Goal: Connect with others: Connect with other users

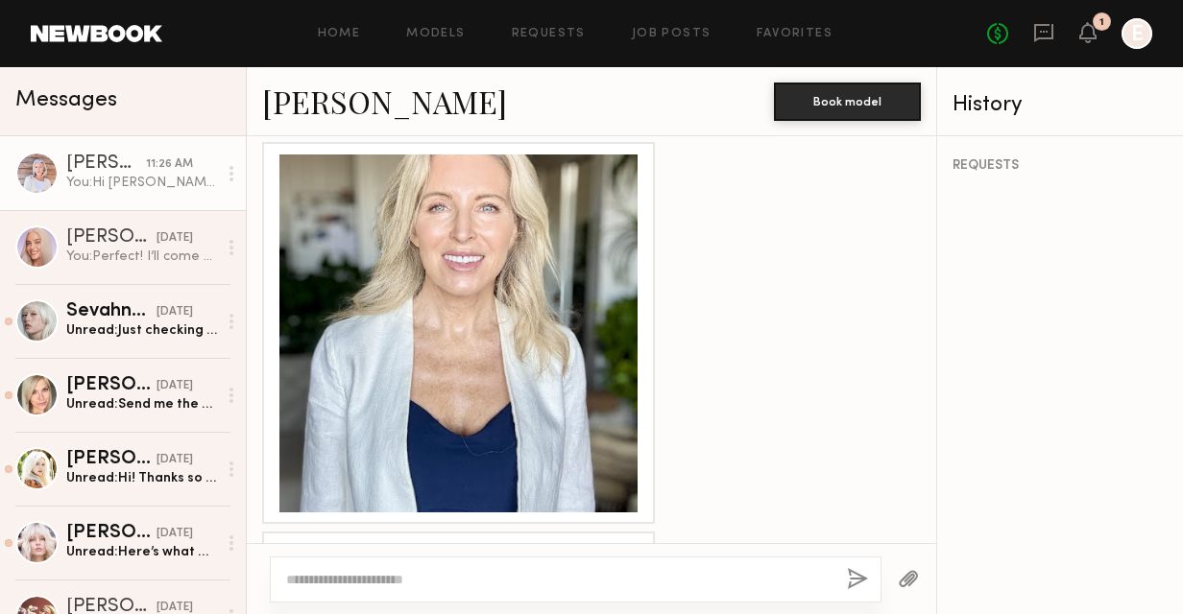
scroll to position [2973, 0]
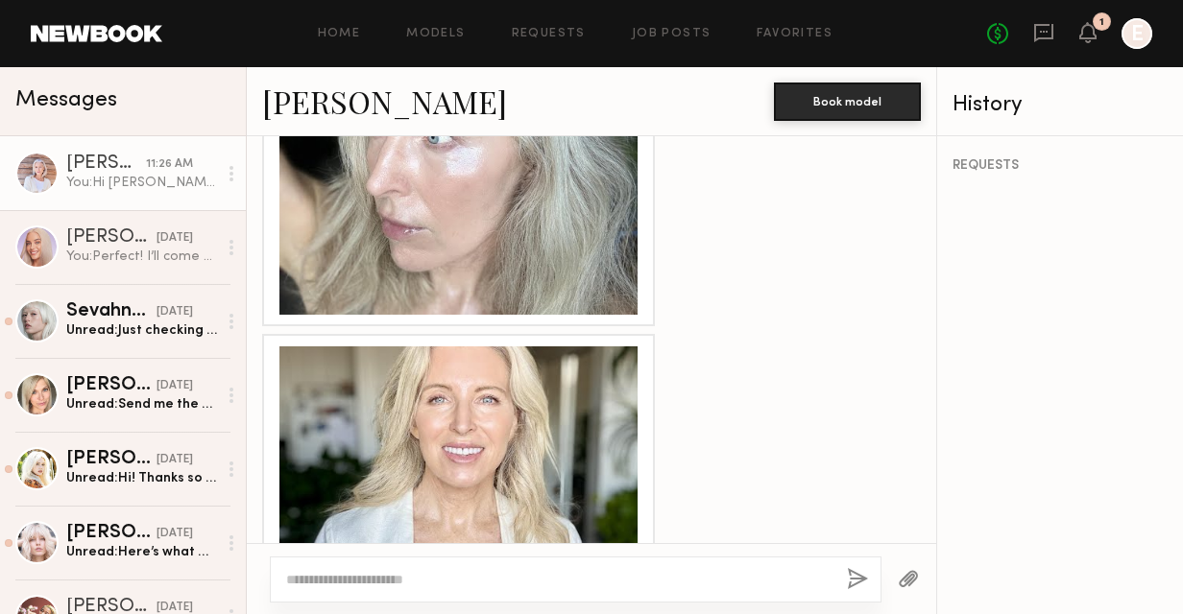
click at [299, 101] on link "[PERSON_NAME]" at bounding box center [384, 101] width 245 height 41
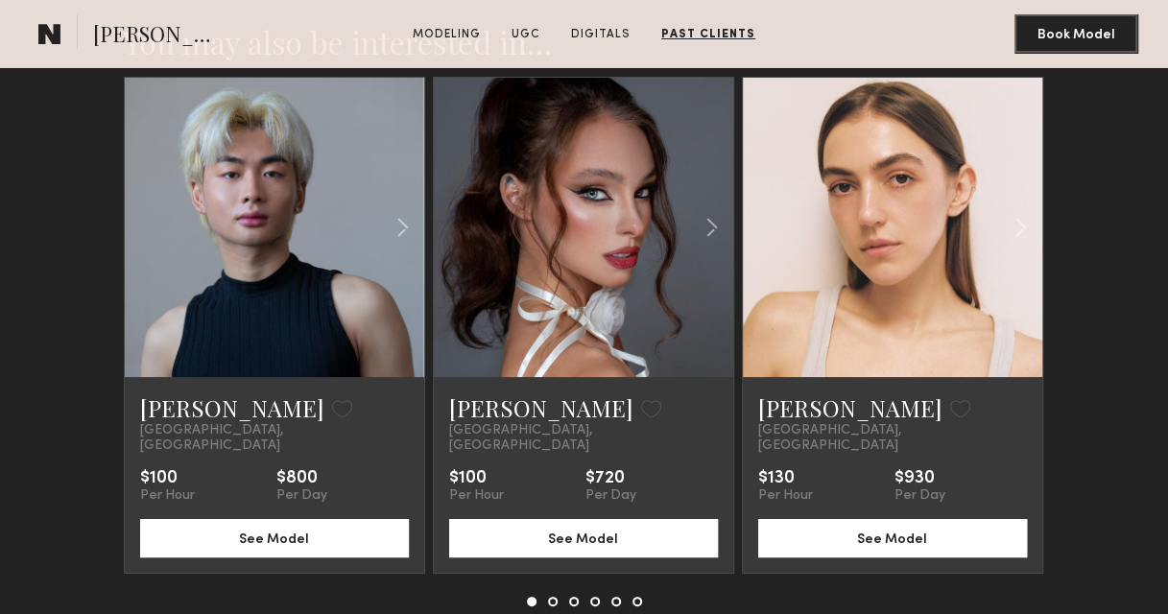
scroll to position [3482, 0]
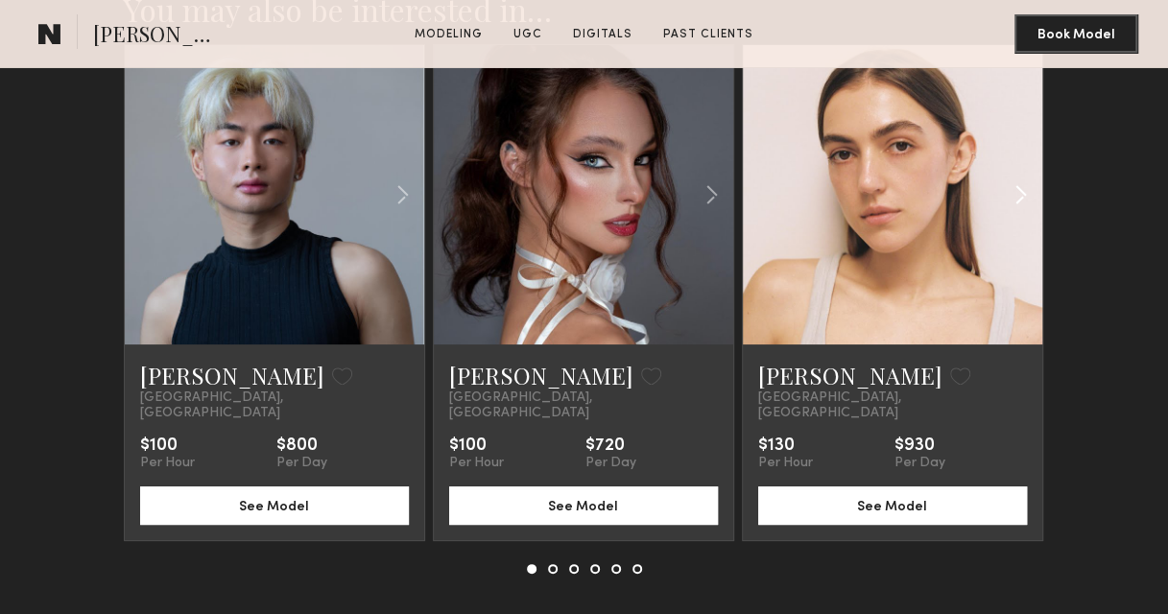
click at [1016, 213] on common-icon at bounding box center [1021, 195] width 28 height 36
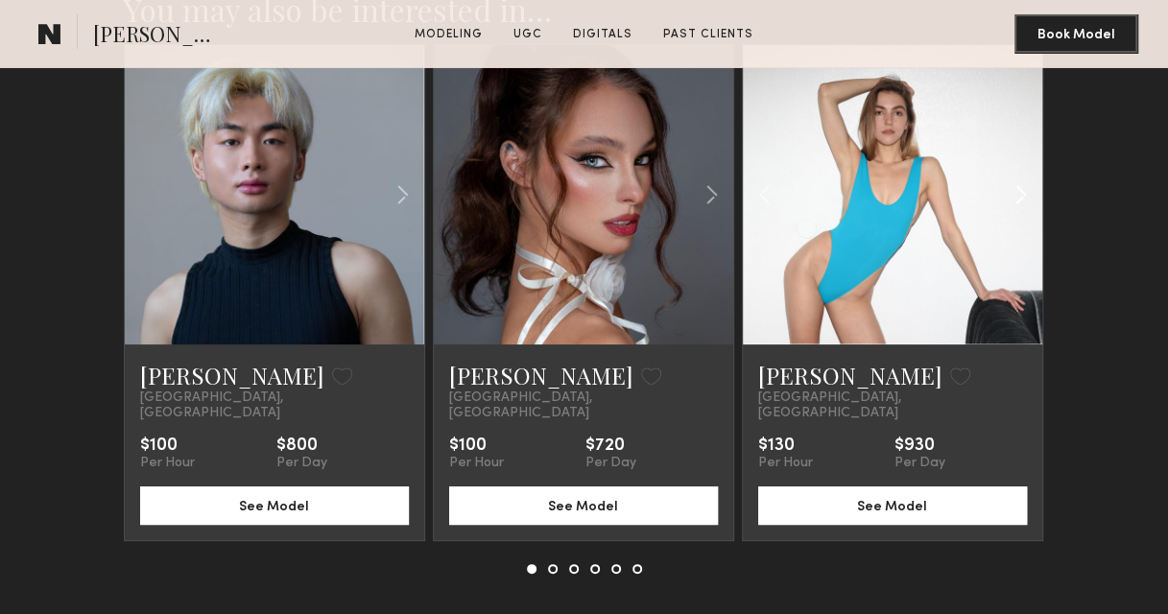
click at [1016, 213] on common-icon at bounding box center [1021, 195] width 28 height 36
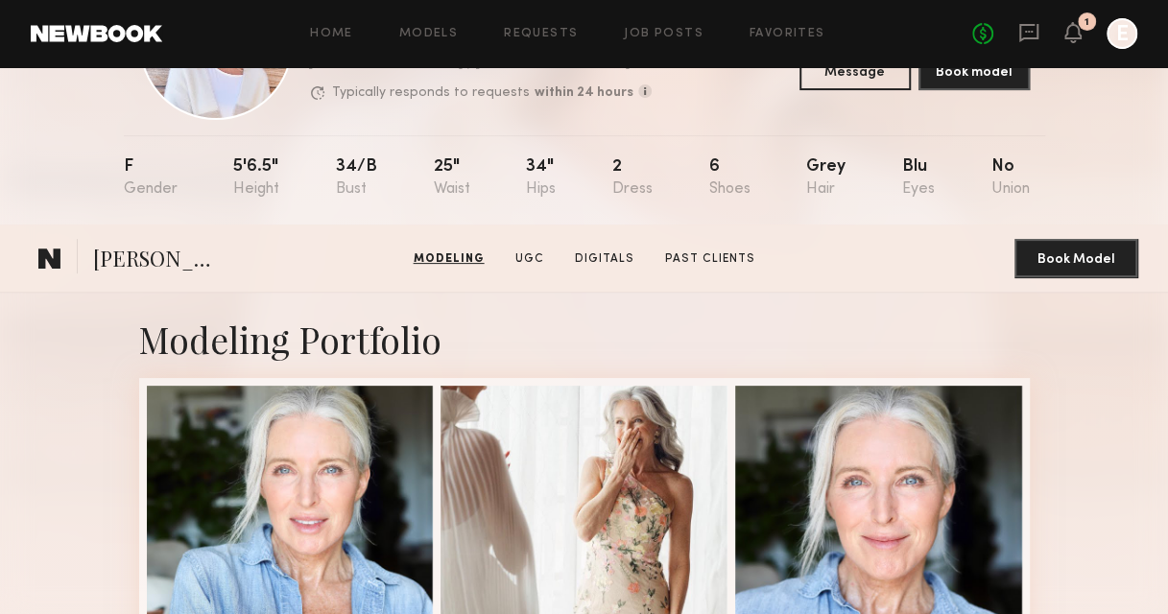
scroll to position [0, 0]
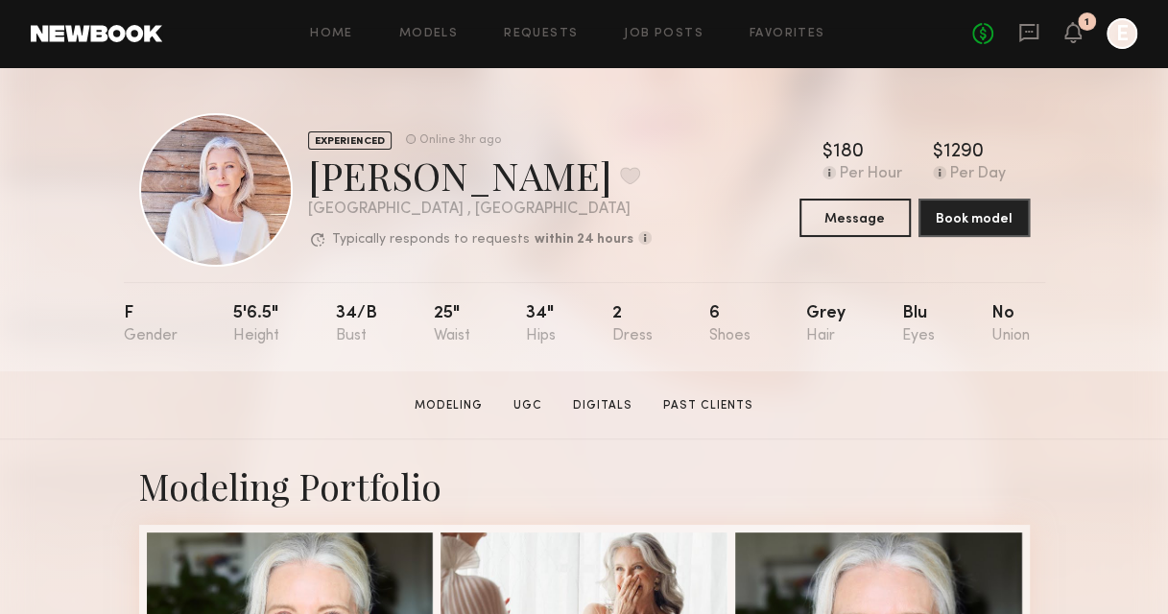
click at [1146, 278] on div "EXPERIENCED Online 3hr ago [PERSON_NAME] Favorite [GEOGRAPHIC_DATA] , [GEOGRAPH…" at bounding box center [584, 219] width 1168 height 304
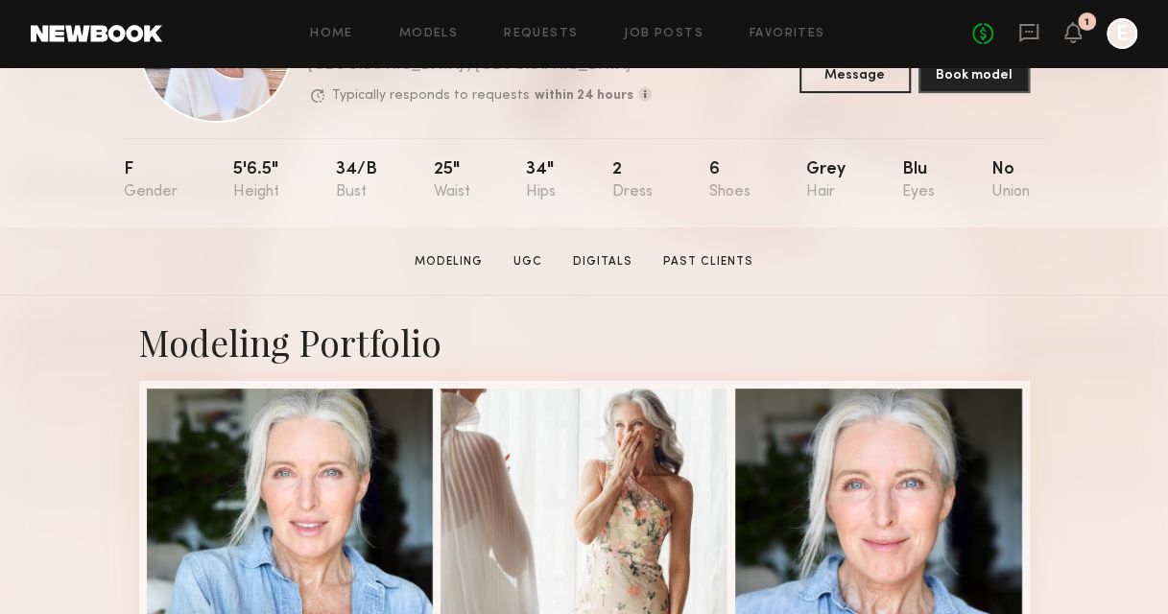
scroll to position [288, 0]
